Goal: Task Accomplishment & Management: Manage account settings

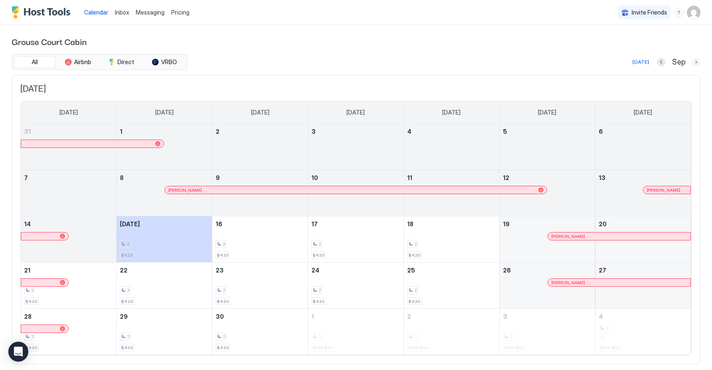
click at [696, 61] on button "Next month" at bounding box center [696, 62] width 8 height 8
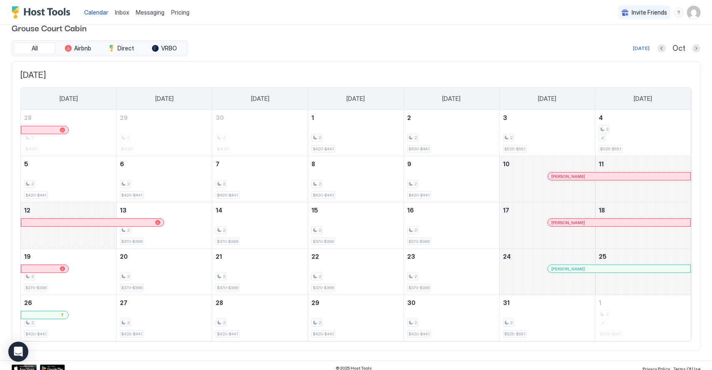
scroll to position [19, 0]
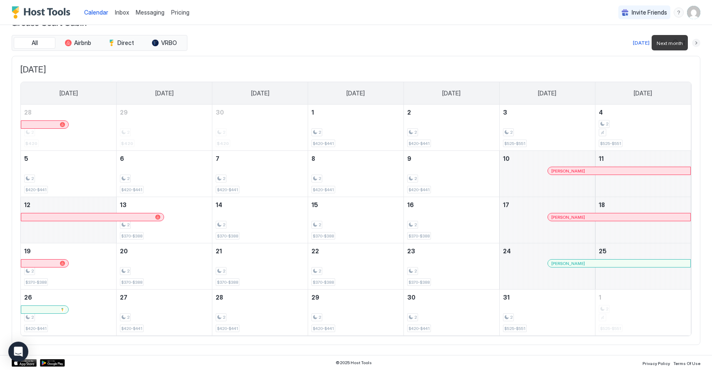
click at [697, 43] on button "Next month" at bounding box center [696, 43] width 8 height 8
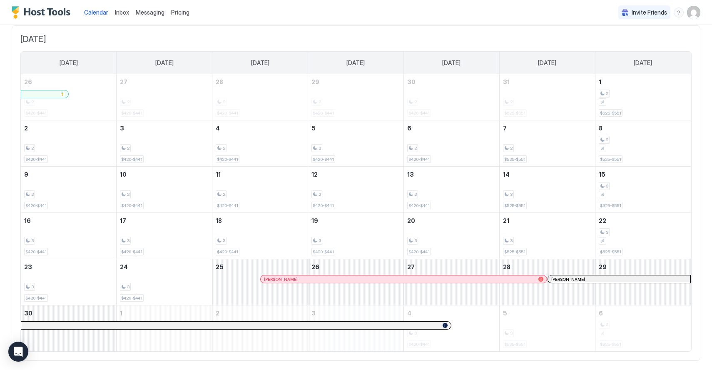
scroll to position [65, 0]
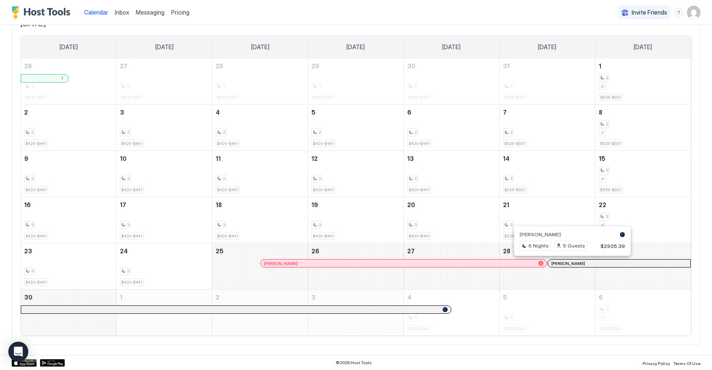
click at [569, 264] on div at bounding box center [569, 263] width 7 height 7
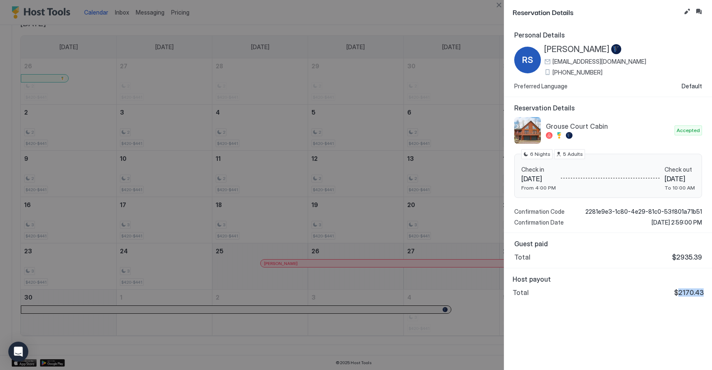
drag, startPoint x: 681, startPoint y: 292, endPoint x: 710, endPoint y: 292, distance: 29.2
click at [709, 292] on div "Host payout Total $2170.43" at bounding box center [608, 285] width 208 height 35
copy span "2170.43"
click at [459, 55] on div at bounding box center [356, 185] width 712 height 370
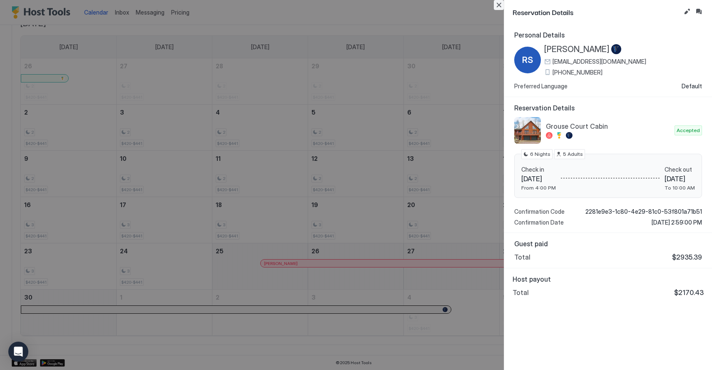
click at [499, 5] on button "Close" at bounding box center [499, 5] width 10 height 10
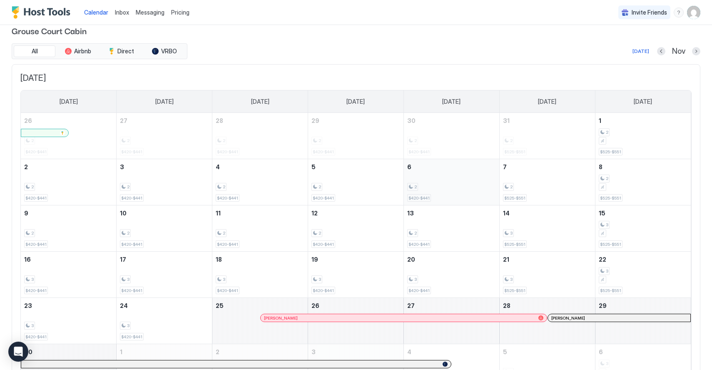
scroll to position [0, 0]
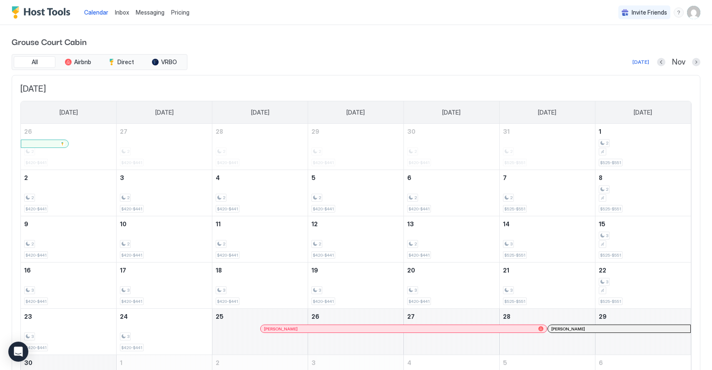
click at [691, 64] on div "Nov" at bounding box center [678, 62] width 43 height 10
click at [695, 62] on button "Next month" at bounding box center [696, 62] width 8 height 8
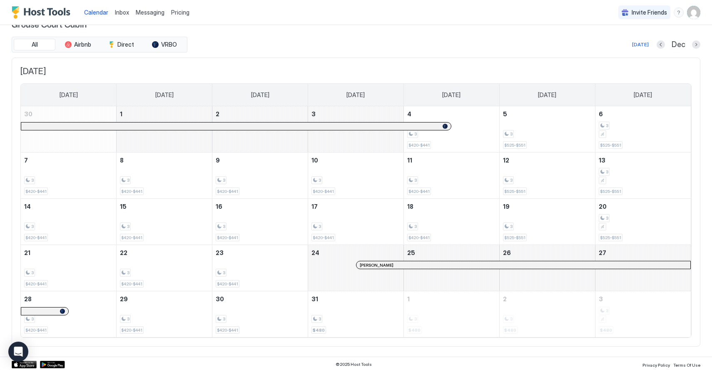
scroll to position [19, 0]
click at [399, 264] on div at bounding box center [399, 263] width 7 height 7
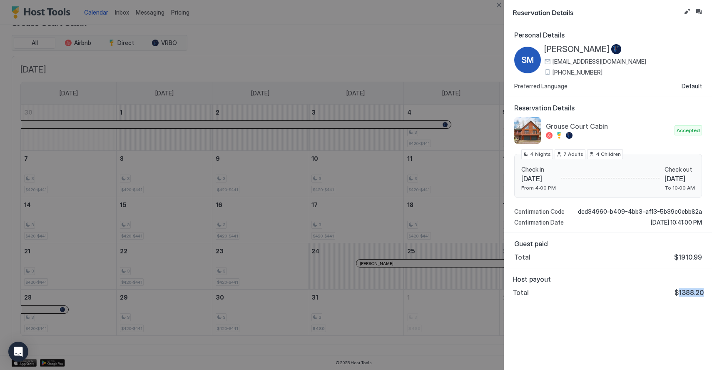
drag, startPoint x: 680, startPoint y: 292, endPoint x: 703, endPoint y: 292, distance: 22.9
click at [703, 292] on span "$1388.20" at bounding box center [689, 292] width 29 height 8
copy span "1388.20"
